Goal: Check status

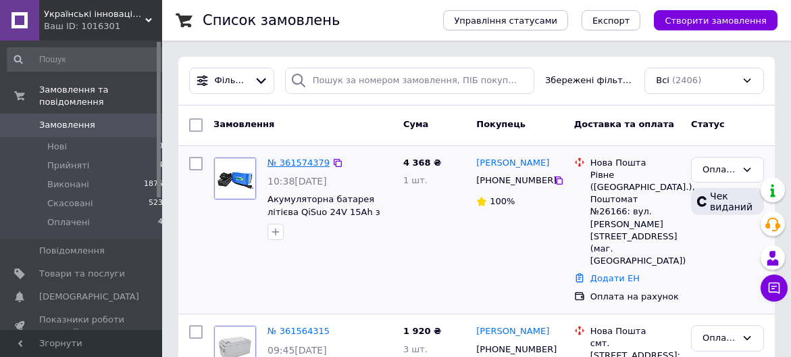
click at [301, 163] on link "№ 361574379" at bounding box center [298, 162] width 62 height 10
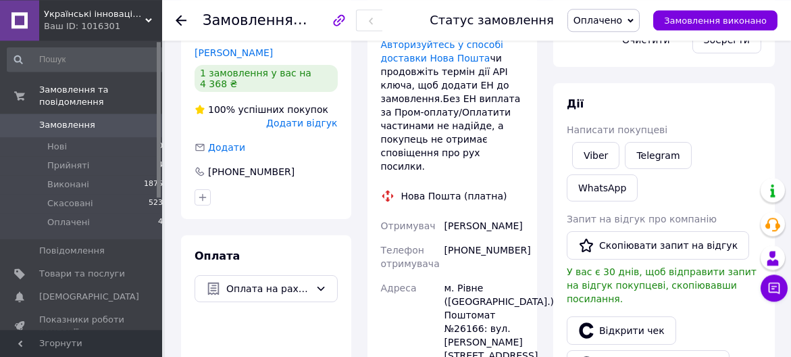
scroll to position [362, 0]
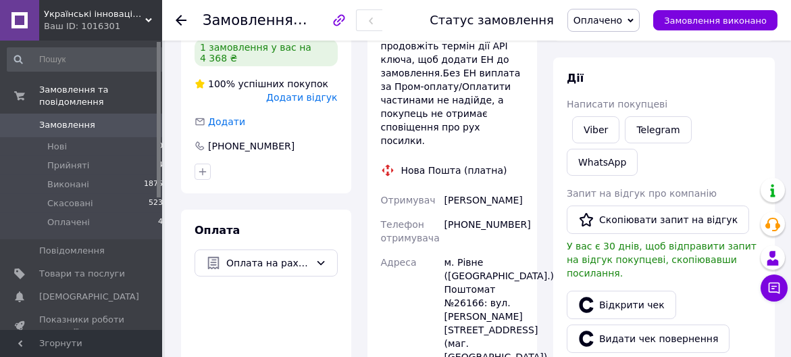
click at [489, 224] on div "[PHONE_NUMBER]" at bounding box center [484, 231] width 84 height 38
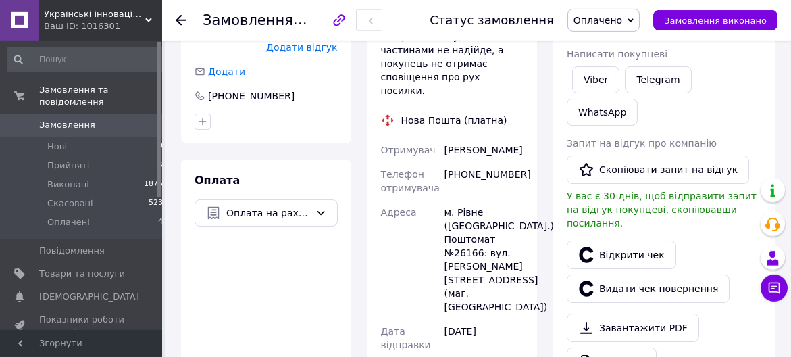
scroll to position [434, 0]
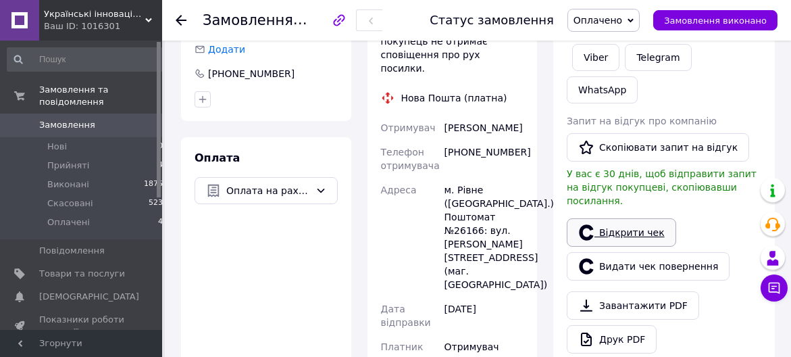
click at [606, 218] on link "Відкрити чек" at bounding box center [621, 232] width 109 height 28
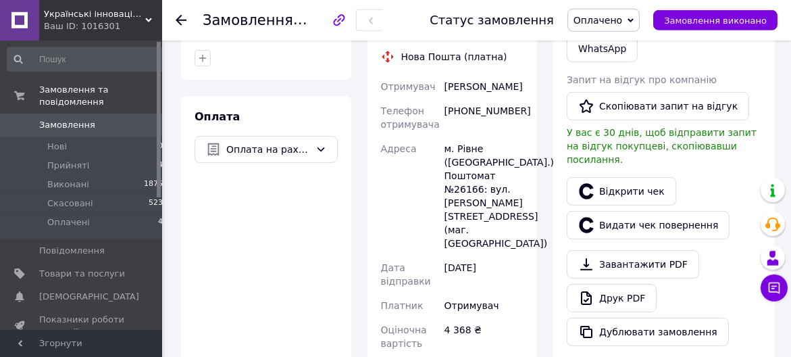
scroll to position [507, 0]
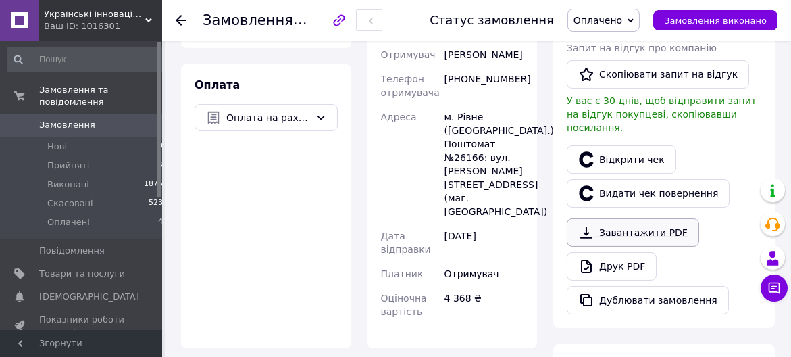
click at [615, 218] on link "Завантажити PDF" at bounding box center [633, 232] width 132 height 28
click at [181, 21] on icon at bounding box center [181, 20] width 11 height 11
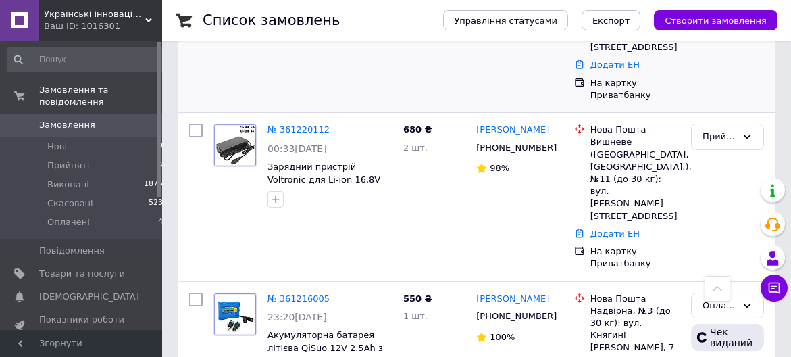
scroll to position [507, 0]
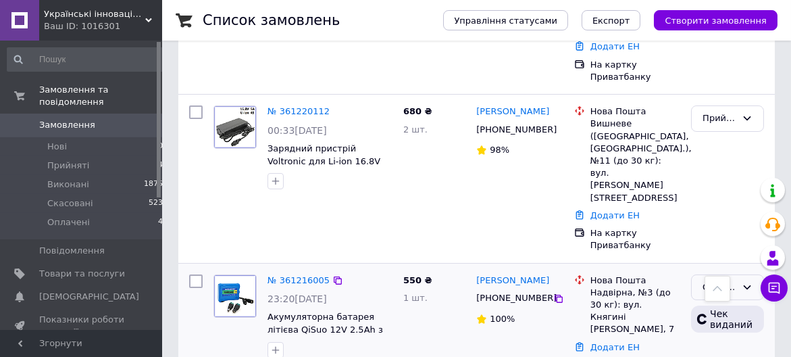
click at [709, 280] on div "Оплачено" at bounding box center [719, 287] width 34 height 14
click at [713, 328] on li "Виконано" at bounding box center [728, 340] width 72 height 25
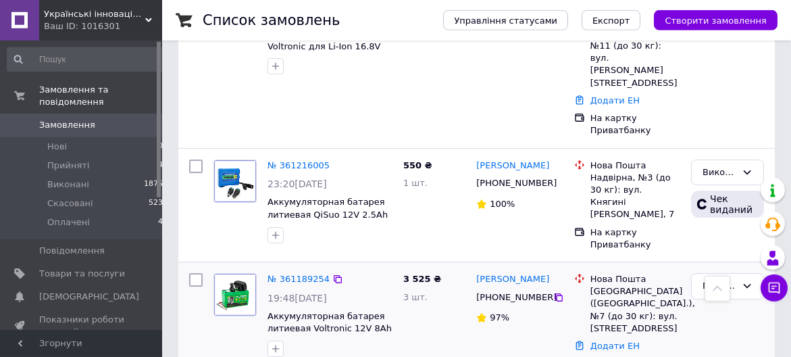
scroll to position [725, 0]
